Goal: Information Seeking & Learning: Learn about a topic

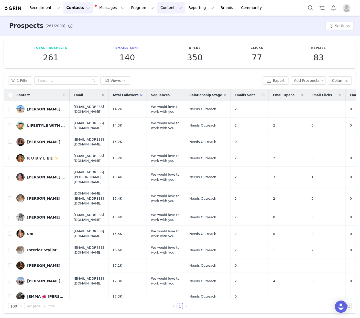
click at [157, 8] on button "Content Content" at bounding box center [171, 8] width 28 height 12
click at [157, 21] on p "Creator Content" at bounding box center [165, 22] width 29 height 5
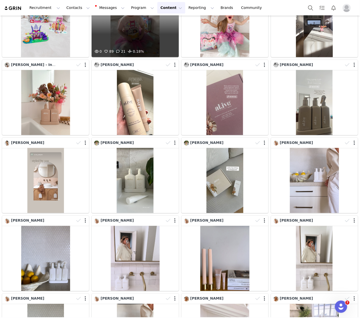
scroll to position [213, 0]
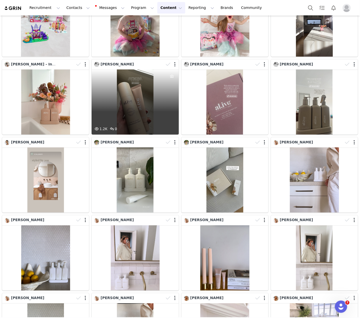
click at [146, 79] on div "1.2K 0" at bounding box center [135, 102] width 87 height 65
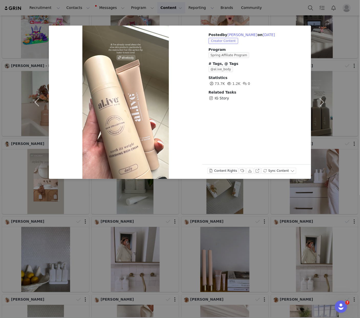
click at [220, 41] on span "Creator Content" at bounding box center [224, 41] width 30 height 6
click at [231, 21] on div "Posted by [PERSON_NAME] on [DATE] Creator Content Program Spring Affiliate Prog…" at bounding box center [180, 159] width 360 height 318
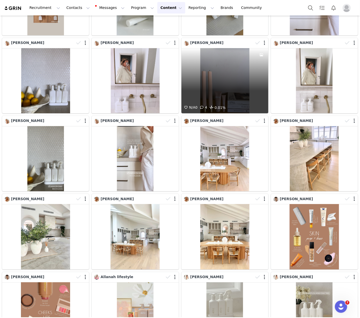
scroll to position [388, 0]
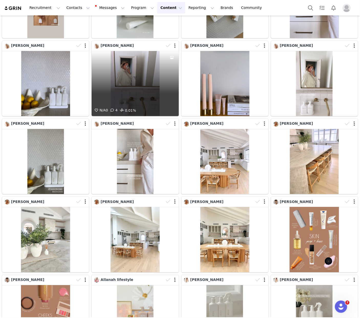
click at [162, 61] on div "N/A 0 4 0.01%" at bounding box center [135, 83] width 87 height 65
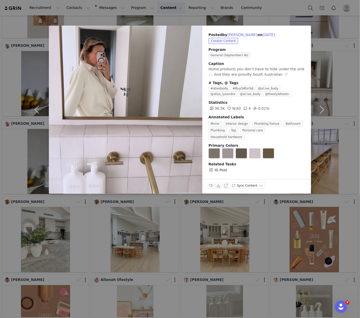
click at [193, 20] on div "Posted by [PERSON_NAME] on [DATE] Creator Content Program General (September) A…" at bounding box center [180, 159] width 360 height 318
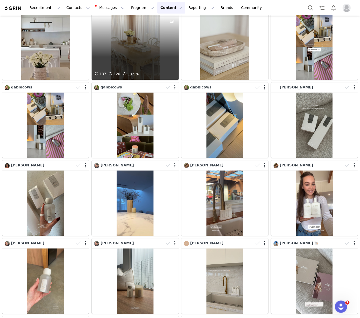
scroll to position [1152, 0]
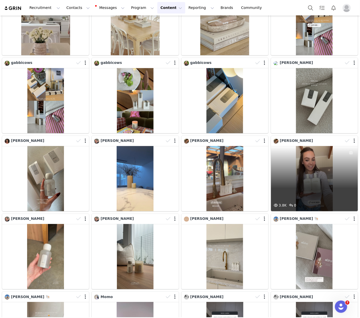
click at [312, 154] on div "3.8K 0" at bounding box center [314, 178] width 87 height 65
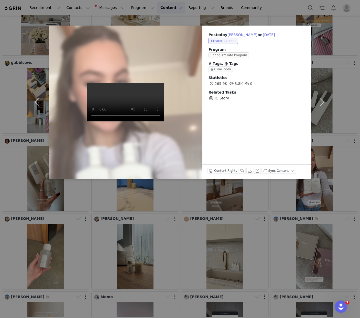
click at [72, 175] on figure at bounding box center [126, 103] width 154 height 154
